Goal: Entertainment & Leisure: Consume media (video, audio)

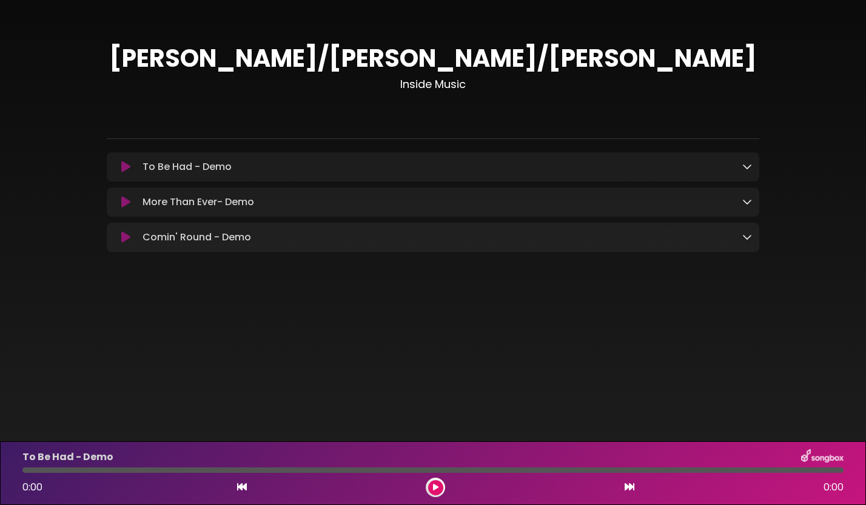
click at [125, 169] on icon at bounding box center [125, 167] width 9 height 12
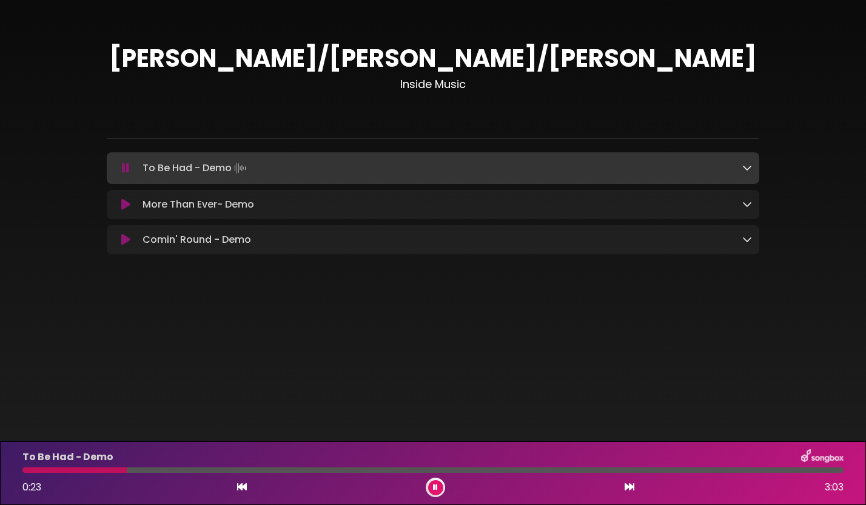
click at [126, 169] on icon at bounding box center [126, 168] width 8 height 12
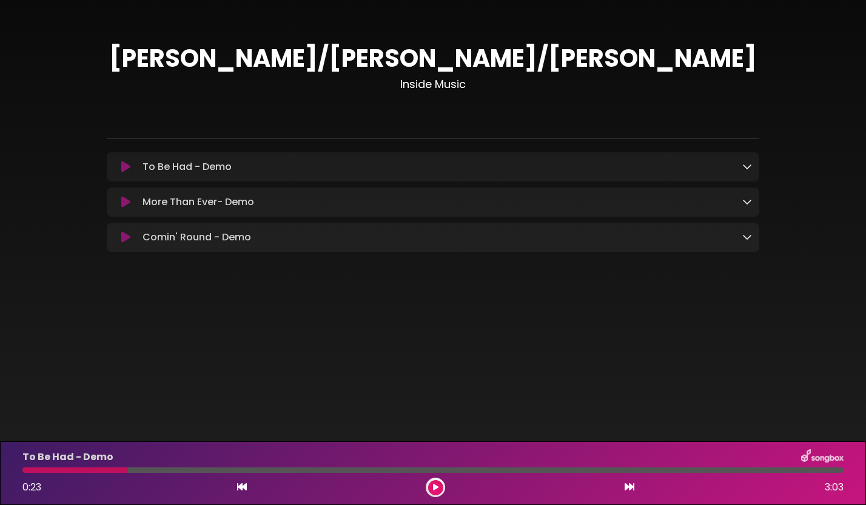
click at [128, 167] on icon at bounding box center [125, 167] width 9 height 12
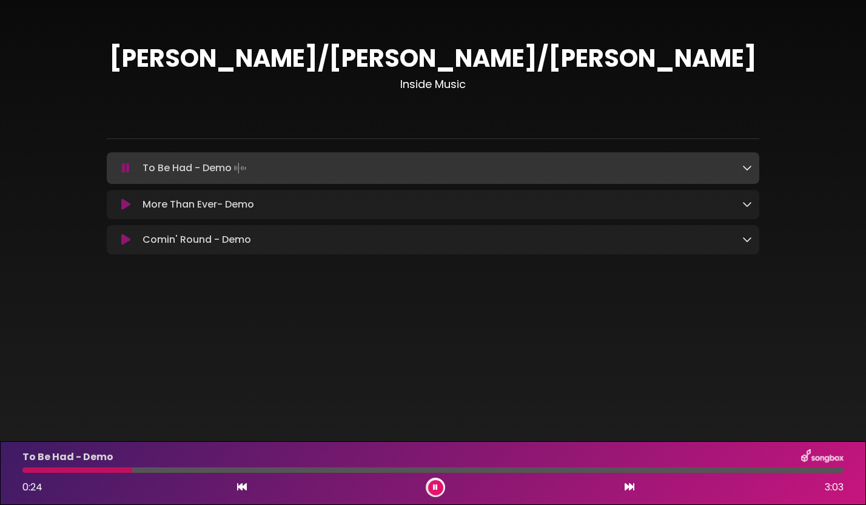
click at [128, 167] on icon at bounding box center [126, 168] width 8 height 12
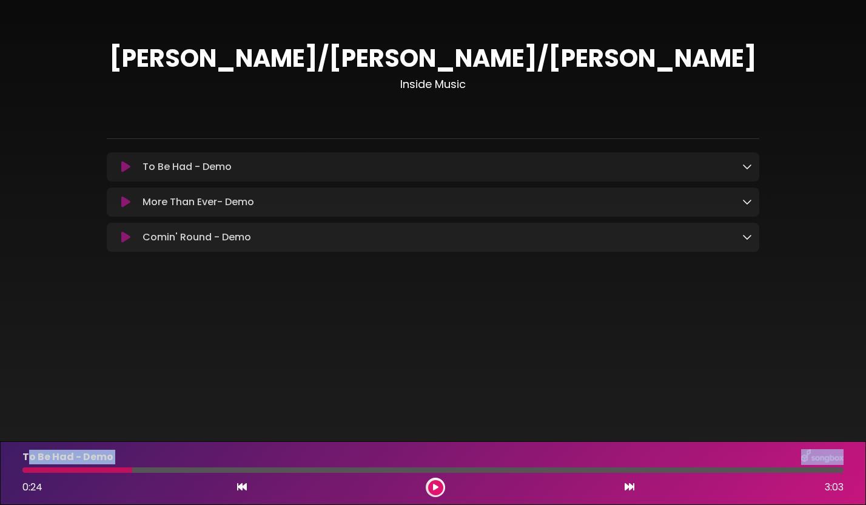
drag, startPoint x: 130, startPoint y: 470, endPoint x: 30, endPoint y: 453, distance: 101.5
click at [25, 467] on div at bounding box center [432, 469] width 821 height 5
drag, startPoint x: 129, startPoint y: 467, endPoint x: 25, endPoint y: 468, distance: 104.4
click at [25, 468] on div "To Be Had - Demo 0:24 3:03" at bounding box center [433, 473] width 836 height 48
click at [25, 468] on div at bounding box center [77, 469] width 110 height 5
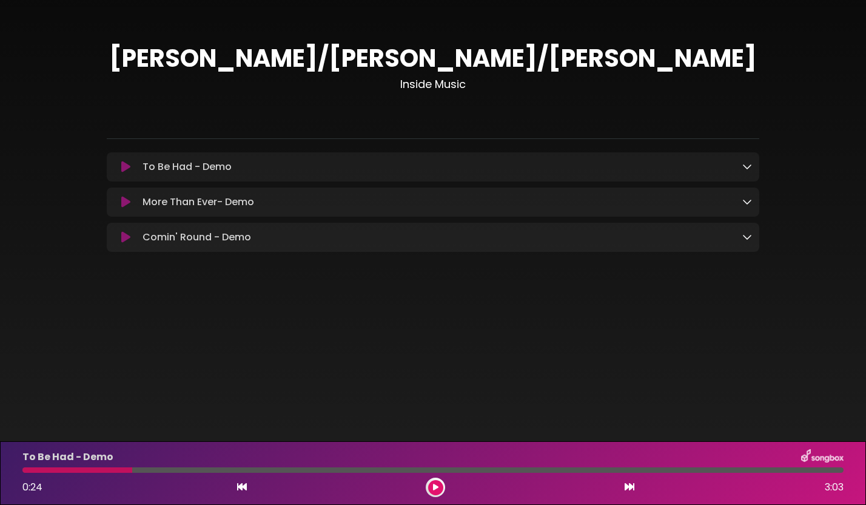
click at [25, 472] on div at bounding box center [77, 469] width 110 height 5
click at [124, 167] on icon at bounding box center [125, 167] width 9 height 12
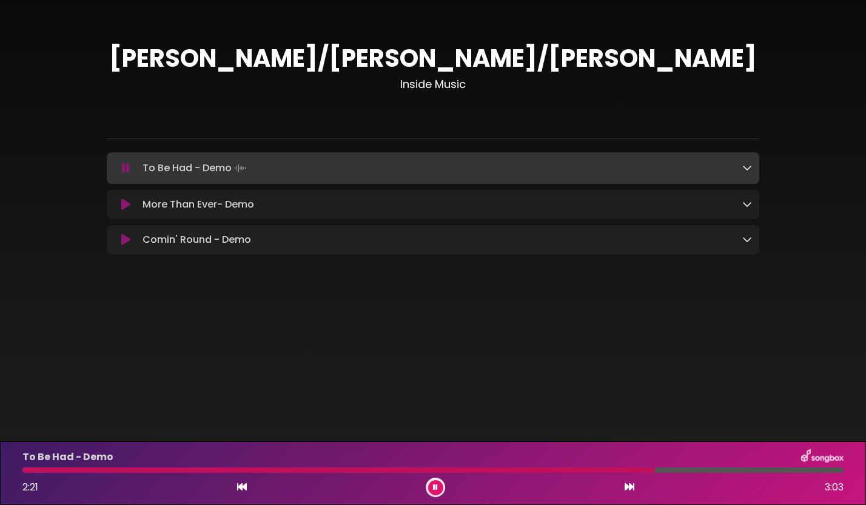
click at [129, 170] on icon at bounding box center [126, 168] width 8 height 12
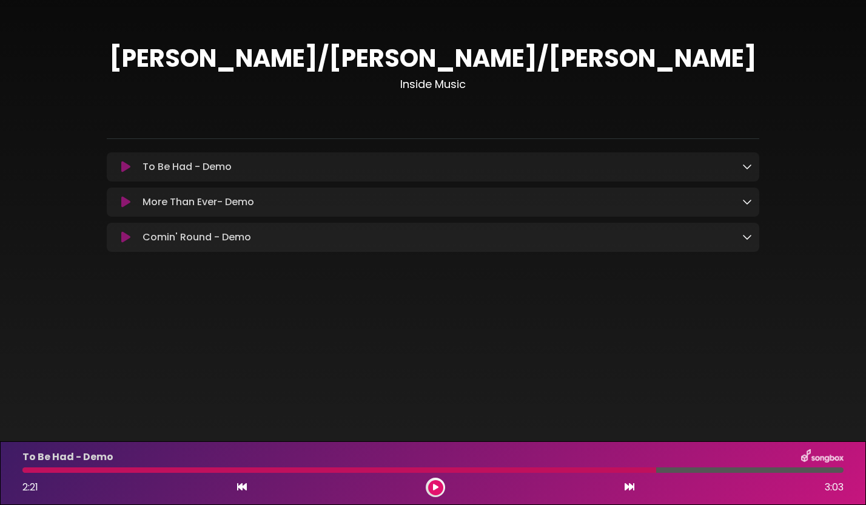
click at [126, 206] on icon at bounding box center [125, 202] width 9 height 12
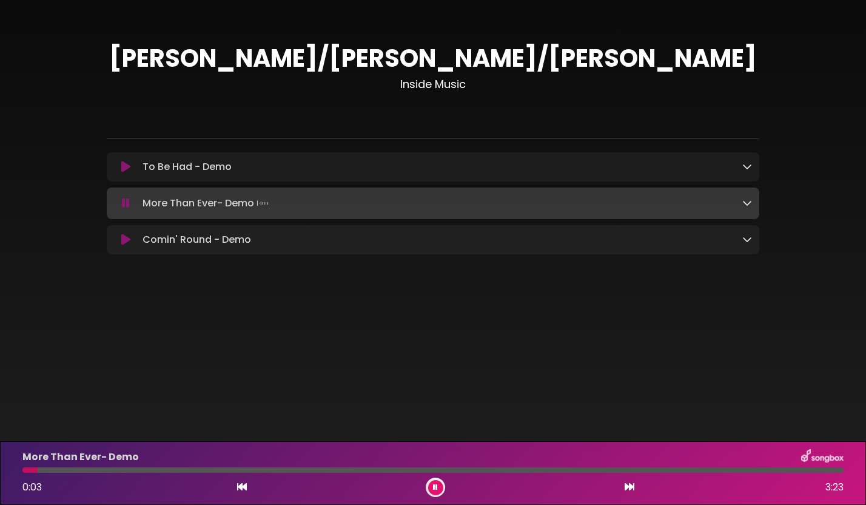
click at [126, 206] on icon at bounding box center [126, 203] width 8 height 12
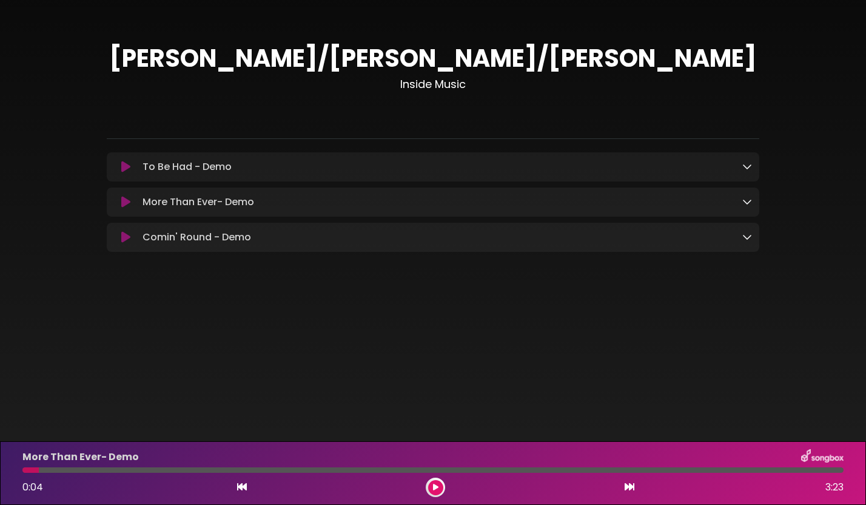
click at [128, 205] on icon at bounding box center [125, 202] width 9 height 12
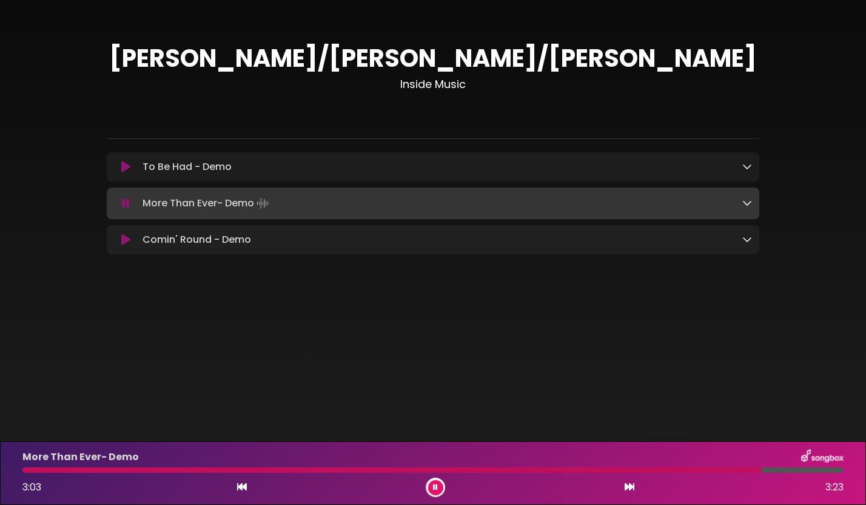
click at [129, 207] on icon at bounding box center [126, 203] width 8 height 12
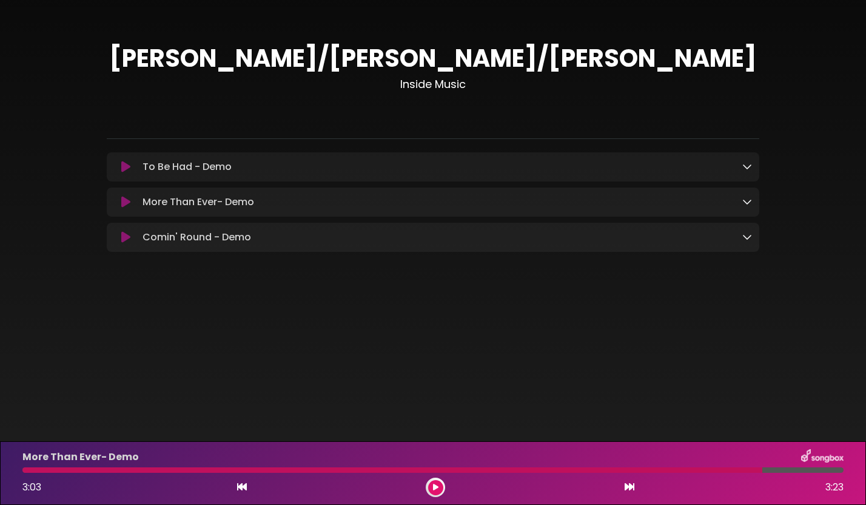
click at [123, 241] on icon at bounding box center [125, 237] width 9 height 12
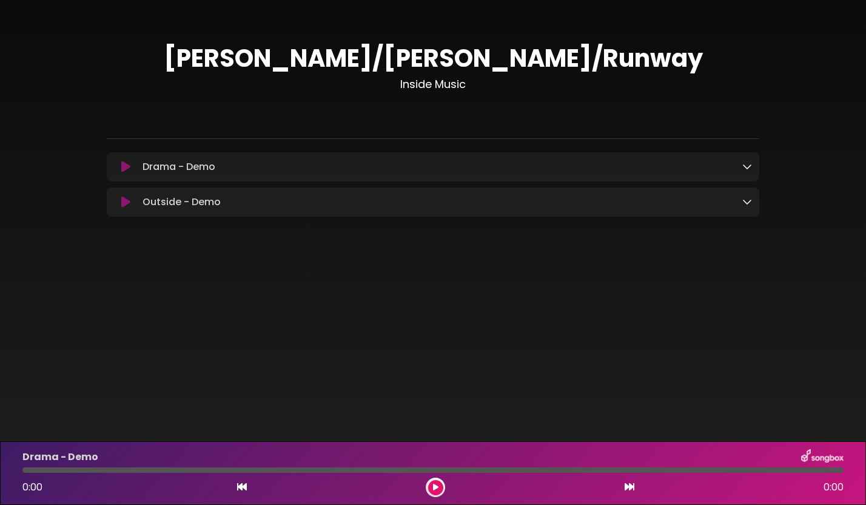
click at [126, 168] on icon at bounding box center [125, 167] width 9 height 12
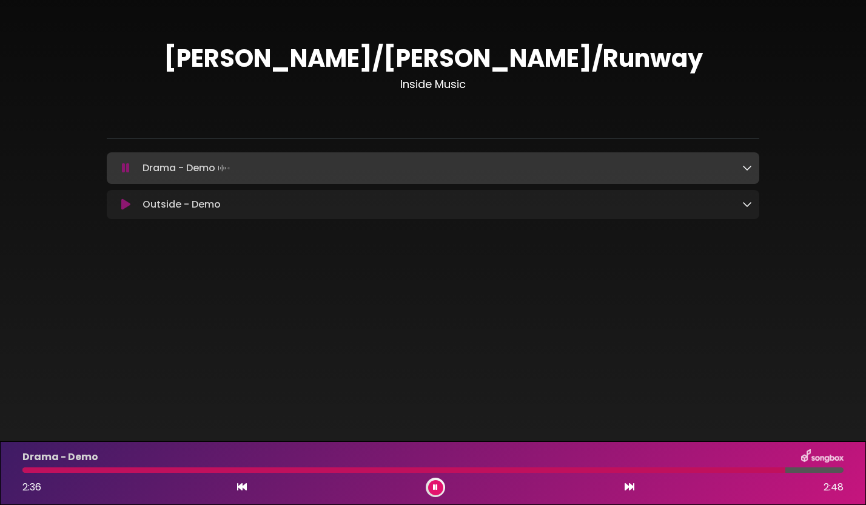
click at [724, 468] on div at bounding box center [432, 469] width 821 height 5
click at [690, 468] on div at bounding box center [391, 469] width 738 height 5
click at [799, 470] on div at bounding box center [430, 469] width 817 height 5
click at [124, 204] on icon at bounding box center [125, 204] width 9 height 12
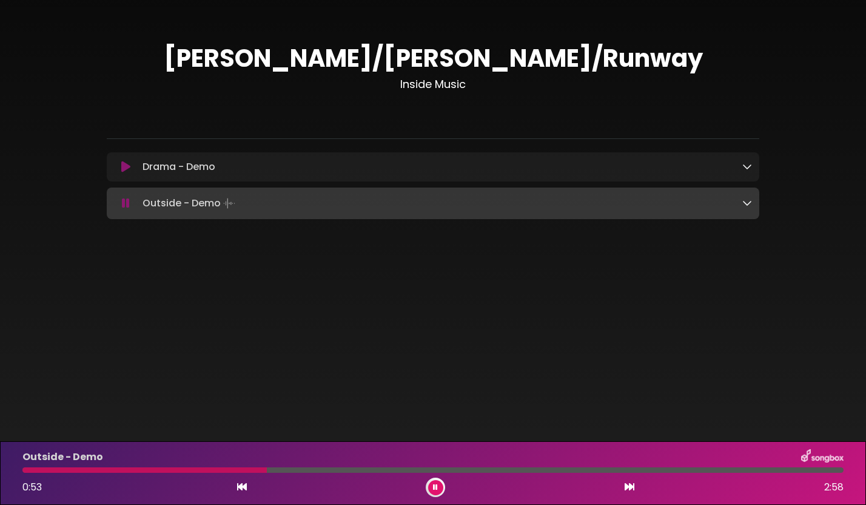
click at [126, 204] on icon at bounding box center [126, 203] width 8 height 12
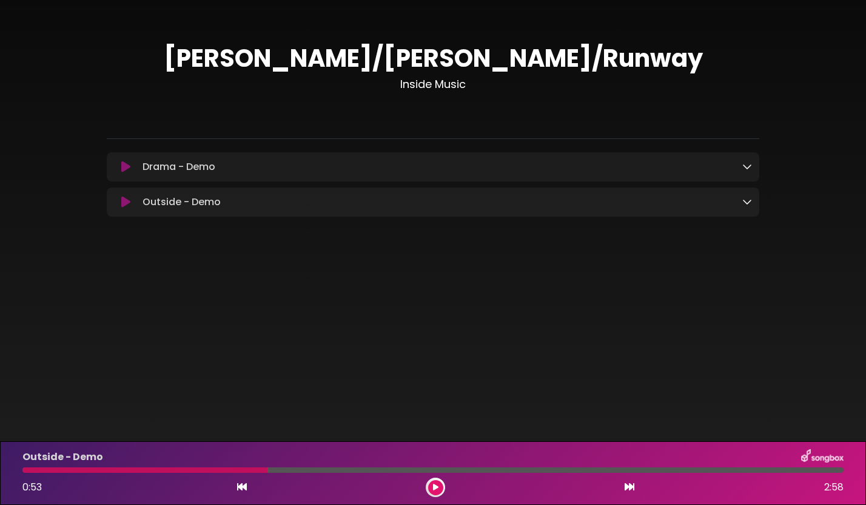
click at [437, 486] on icon at bounding box center [435, 487] width 5 height 7
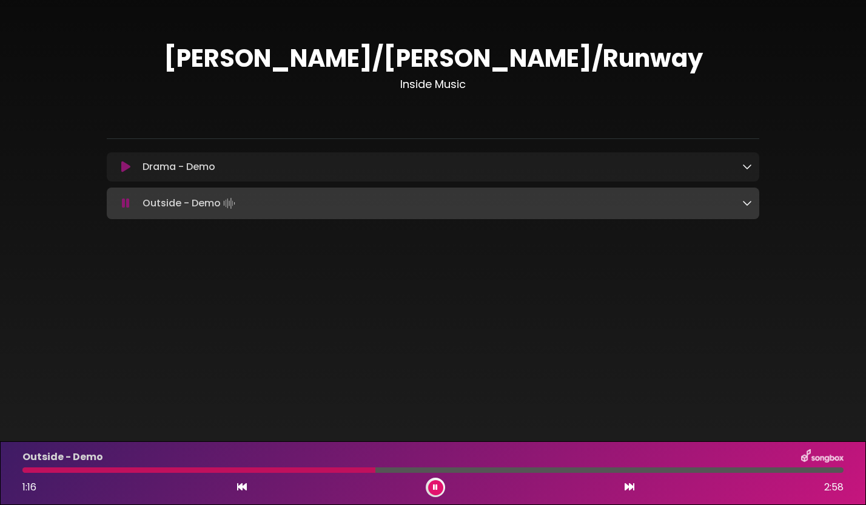
click at [362, 467] on div at bounding box center [198, 469] width 353 height 5
click at [358, 465] on div "Outside - Demo 1:16 2:58" at bounding box center [433, 473] width 836 height 48
click at [362, 469] on div at bounding box center [200, 469] width 357 height 5
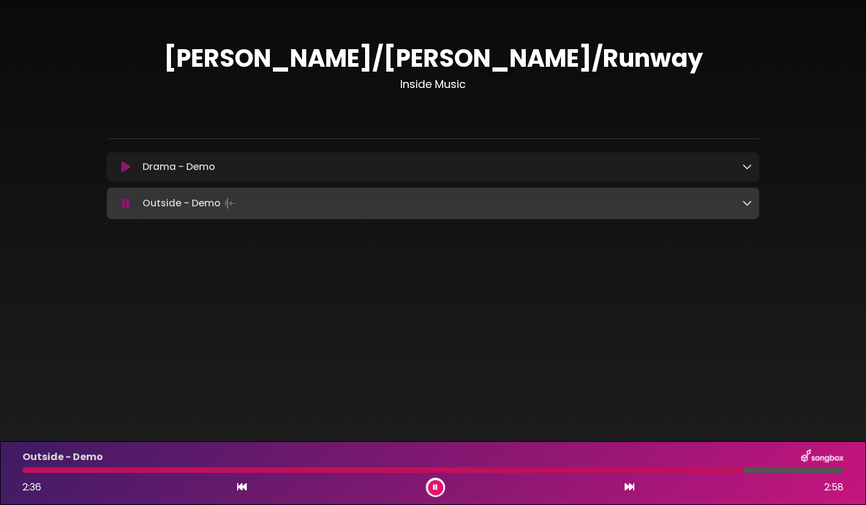
click at [729, 470] on div at bounding box center [382, 469] width 721 height 5
click at [721, 470] on div at bounding box center [380, 469] width 716 height 5
